Goal: Find specific page/section: Find specific page/section

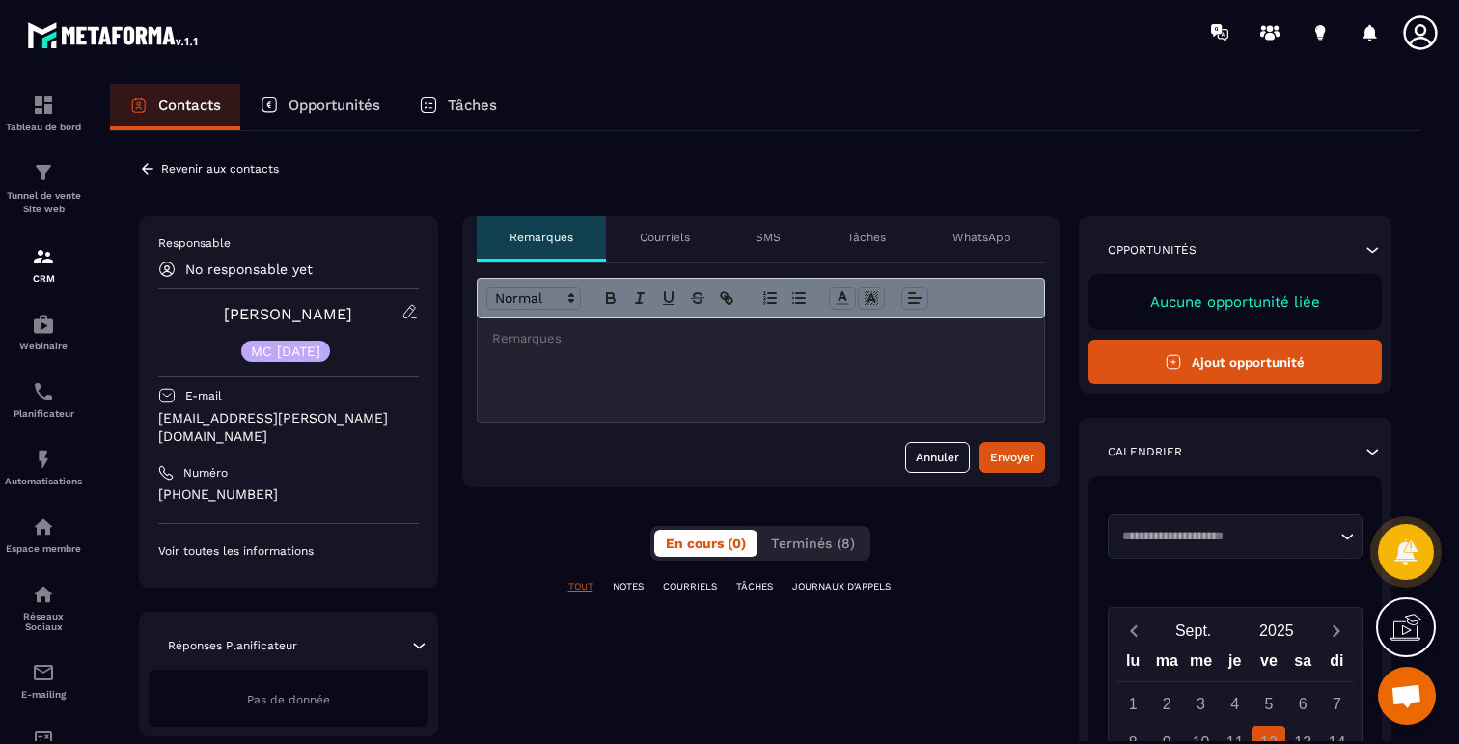
scroll to position [1149, 0]
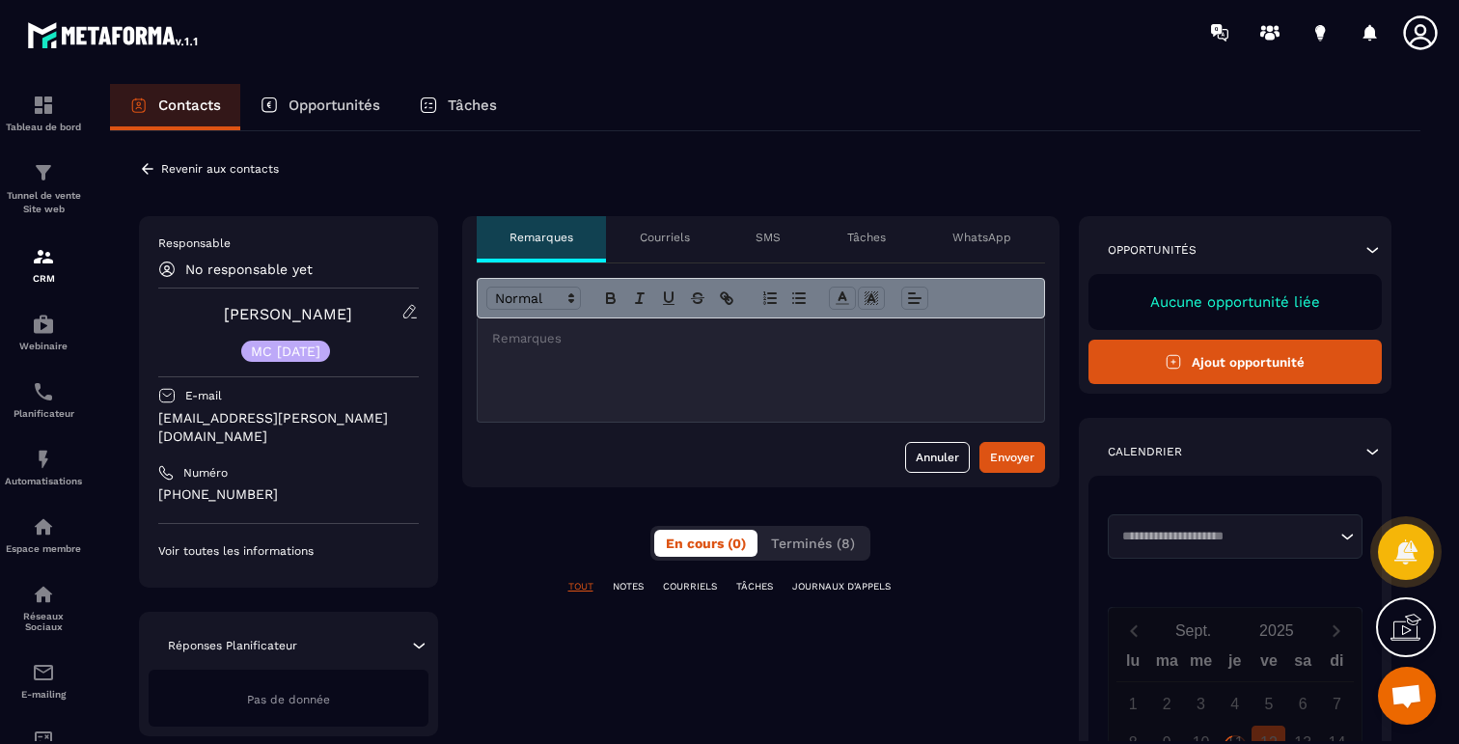
click at [140, 162] on icon at bounding box center [147, 168] width 17 height 17
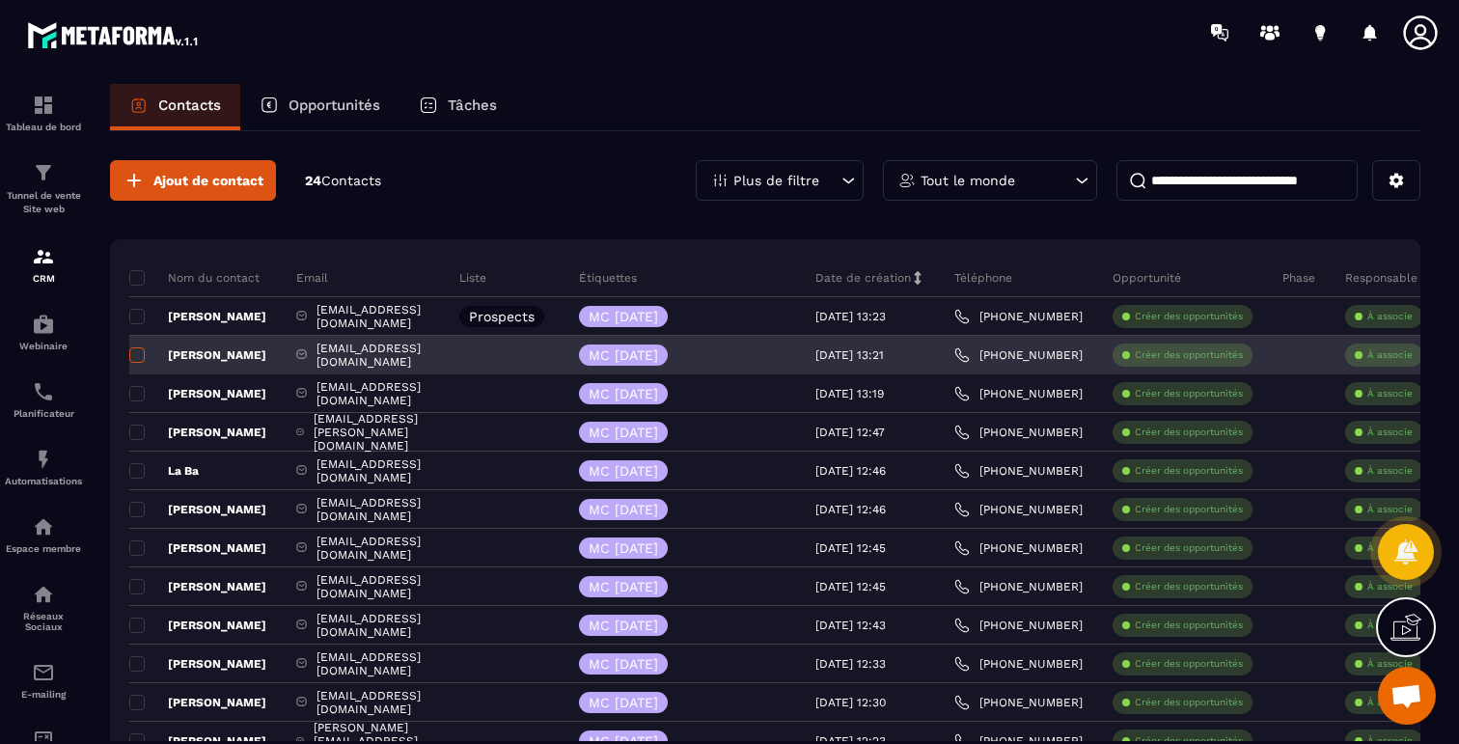
click at [143, 360] on span at bounding box center [136, 354] width 15 height 15
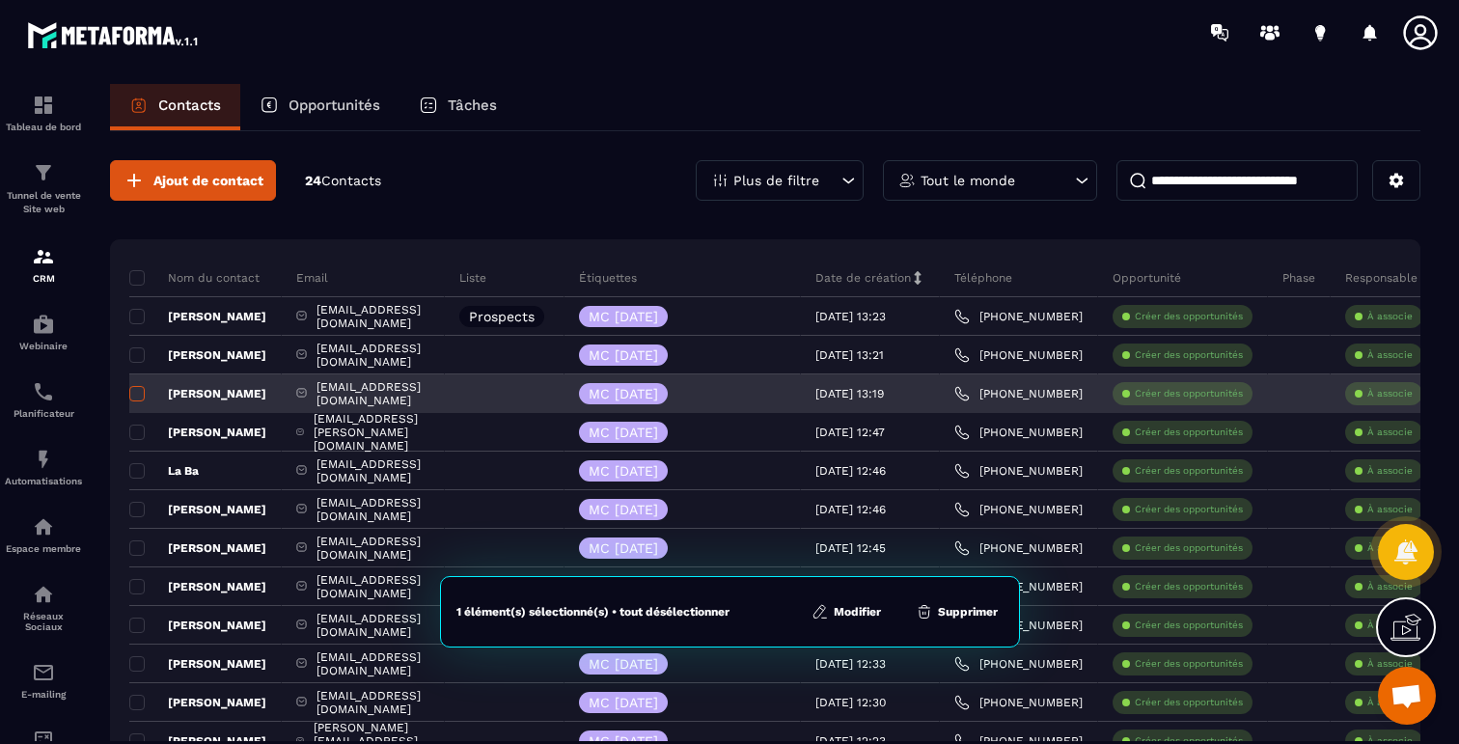
click at [142, 391] on span at bounding box center [136, 393] width 15 height 15
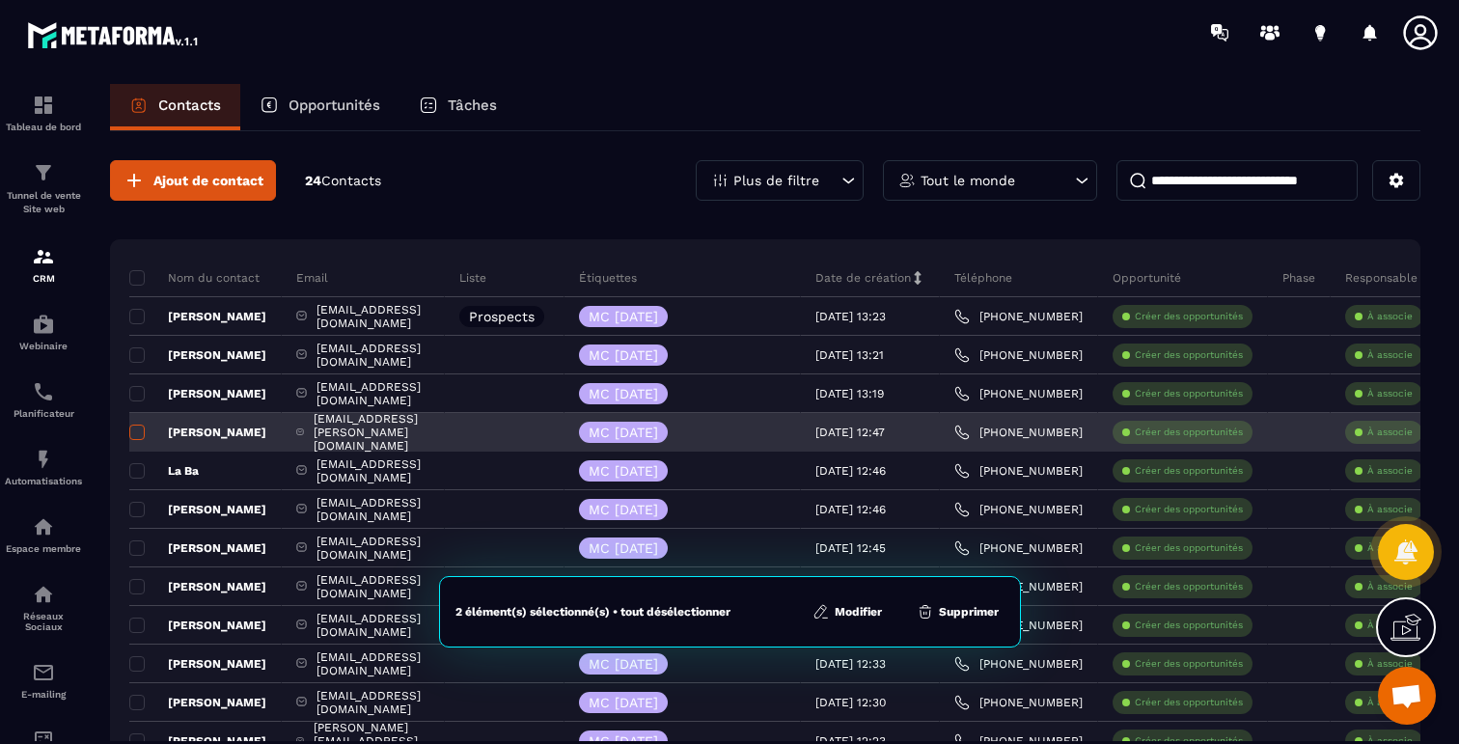
click at [136, 433] on span at bounding box center [136, 432] width 15 height 15
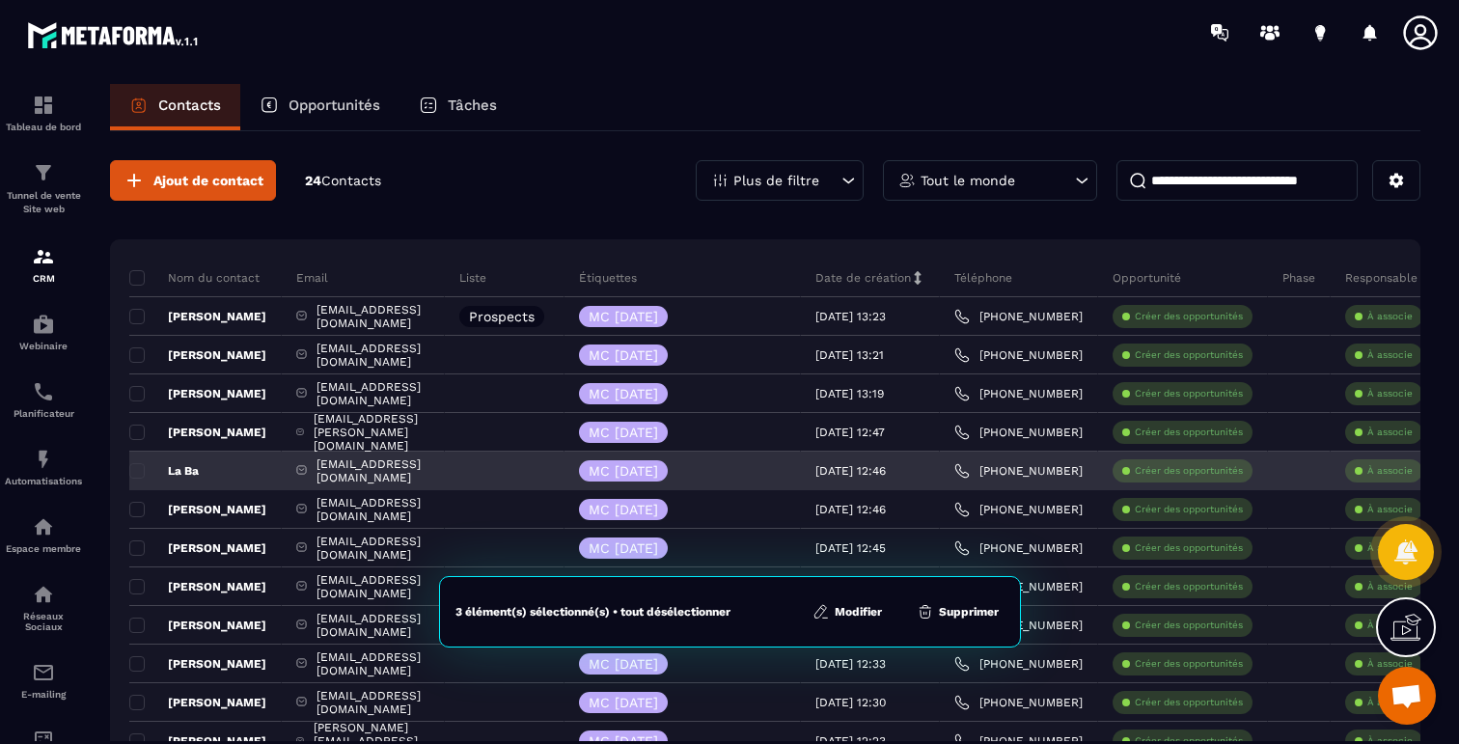
click at [134, 459] on div "La Ba" at bounding box center [205, 471] width 152 height 39
